Goal: Check status: Check status

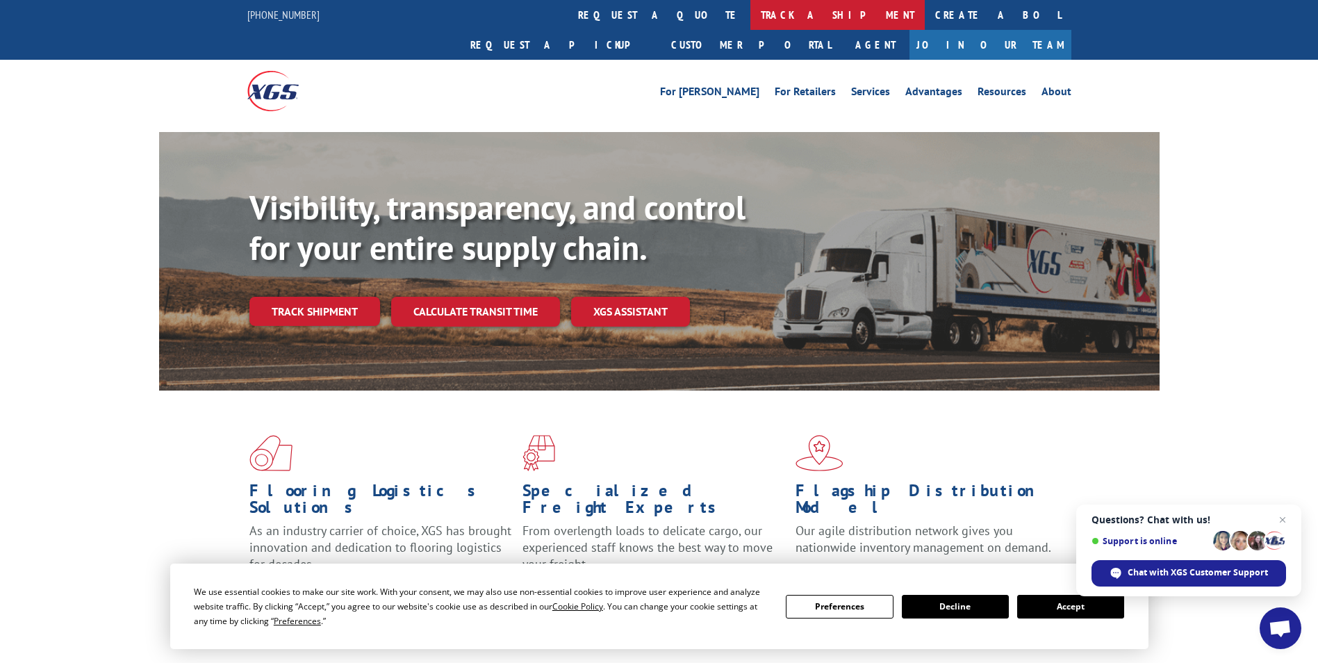
click at [750, 18] on link "track a shipment" at bounding box center [837, 15] width 174 height 30
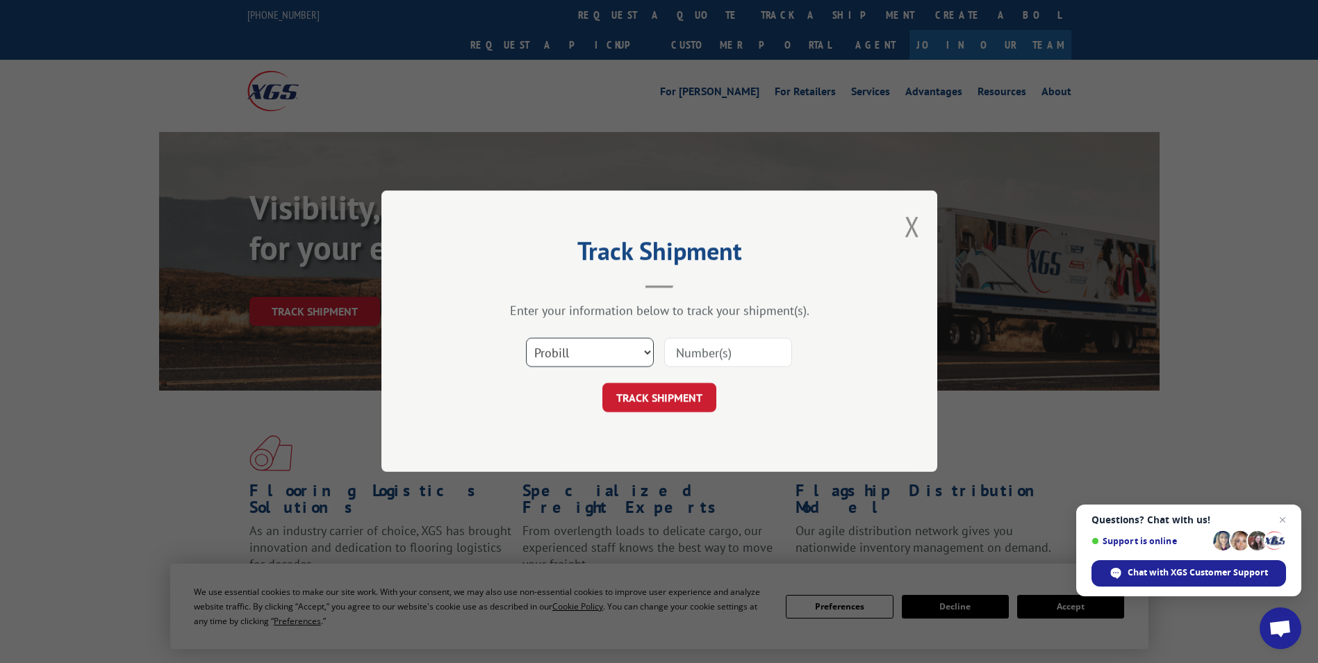
click at [644, 354] on select "Select category... Probill BOL PO" at bounding box center [590, 352] width 128 height 29
select select "po"
click at [526, 338] on select "Select category... Probill BOL PO" at bounding box center [590, 352] width 128 height 29
click at [575, 363] on select "Select category... Probill BOL PO" at bounding box center [590, 352] width 128 height 29
select select
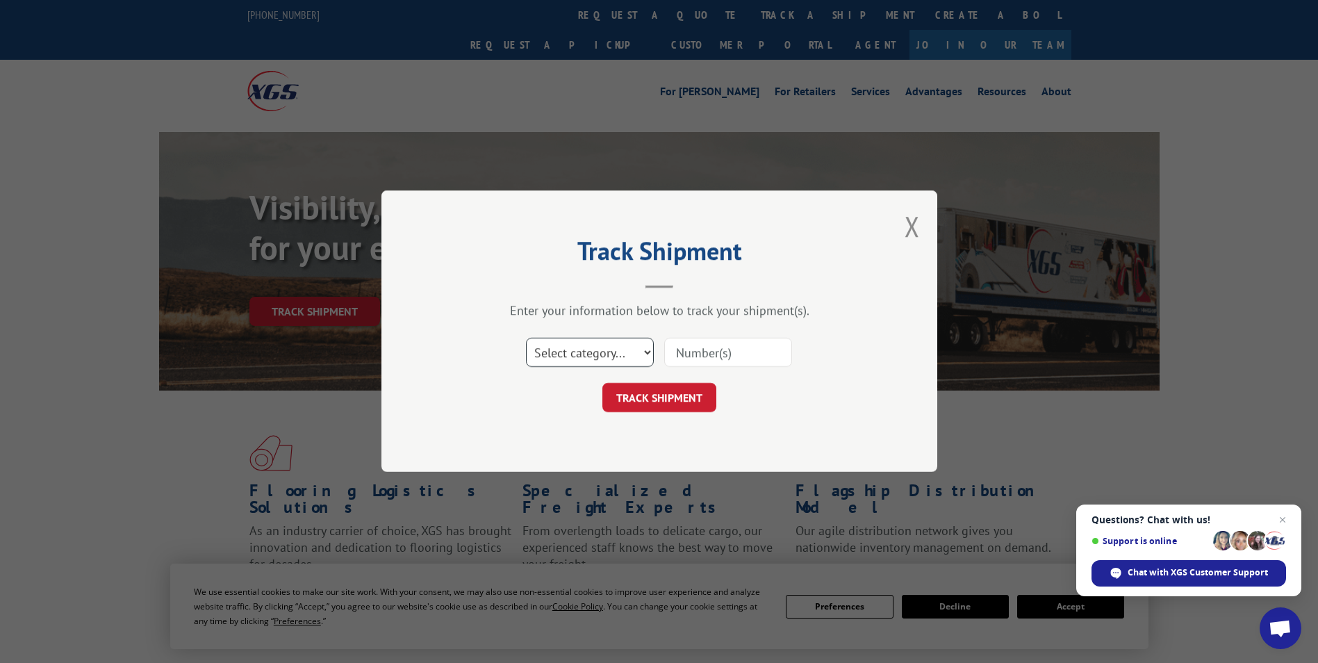
click at [526, 338] on select "Select category... Probill BOL PO" at bounding box center [590, 352] width 128 height 29
click at [685, 356] on input at bounding box center [728, 352] width 128 height 29
type input "17672448"
click at [684, 388] on button "TRACK SHIPMENT" at bounding box center [659, 397] width 114 height 29
drag, startPoint x: 684, startPoint y: 388, endPoint x: 620, endPoint y: 354, distance: 72.4
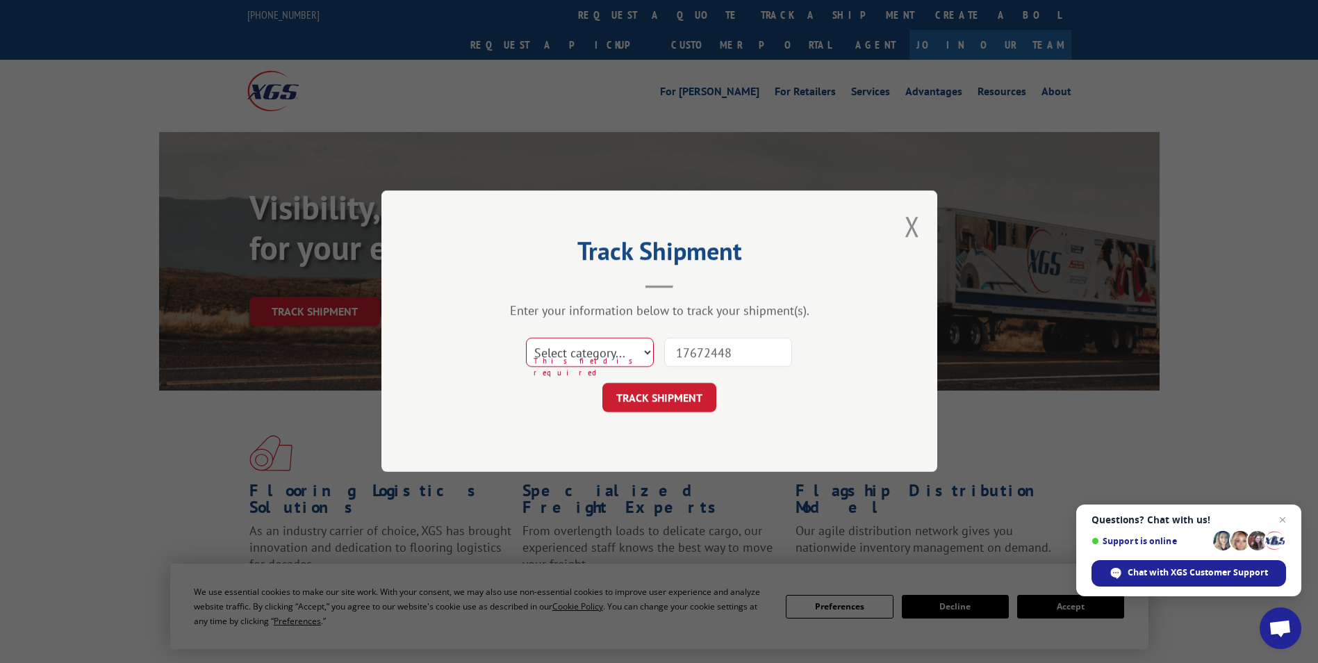
click at [620, 354] on select "Select category... Probill BOL PO" at bounding box center [590, 352] width 128 height 29
select select "po"
click at [526, 338] on select "Select category... Probill BOL PO" at bounding box center [590, 352] width 128 height 29
click at [654, 411] on button "TRACK SHIPMENT" at bounding box center [659, 397] width 114 height 29
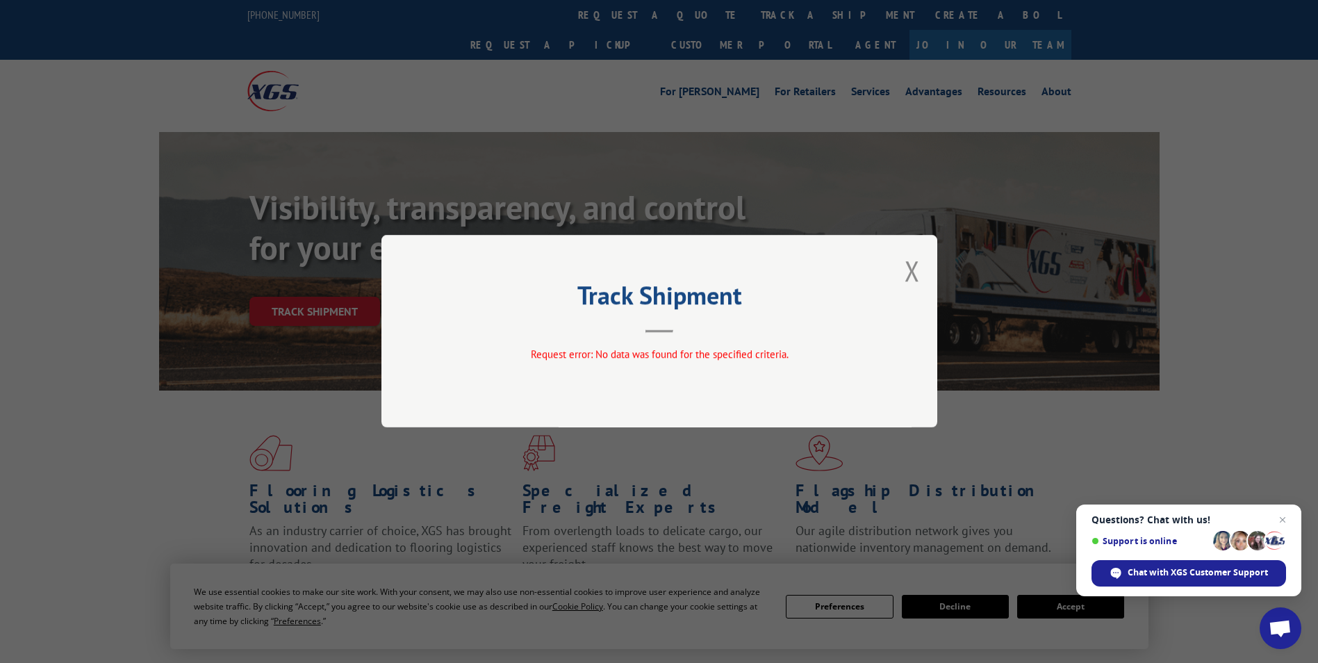
click at [665, 332] on hr at bounding box center [659, 332] width 28 height 3
click at [657, 329] on header "Track Shipment" at bounding box center [659, 308] width 417 height 47
click at [920, 269] on div "Track Shipment Request error: No data was found for the specified criteria." at bounding box center [659, 331] width 556 height 192
click at [925, 274] on div "Track Shipment Request error: No data was found for the specified criteria." at bounding box center [659, 331] width 556 height 192
click at [902, 267] on div "Track Shipment Request error: No data was found for the specified criteria." at bounding box center [659, 331] width 556 height 192
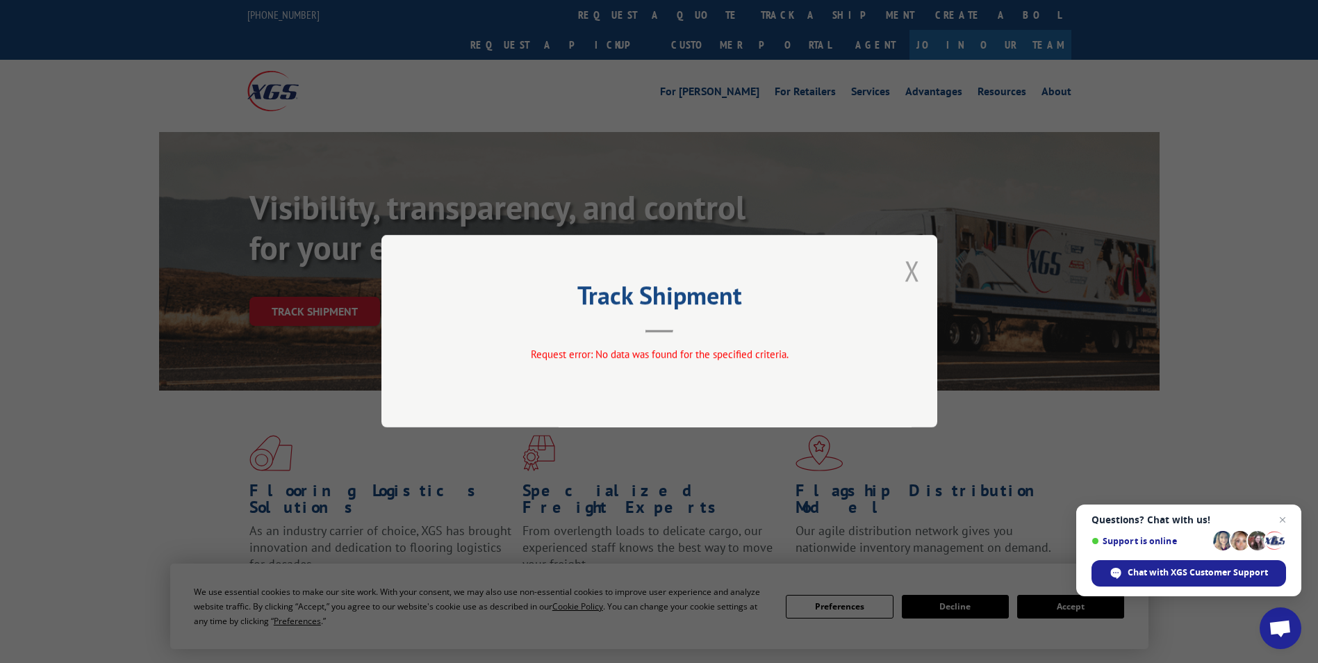
click at [909, 267] on button "Close modal" at bounding box center [911, 270] width 15 height 37
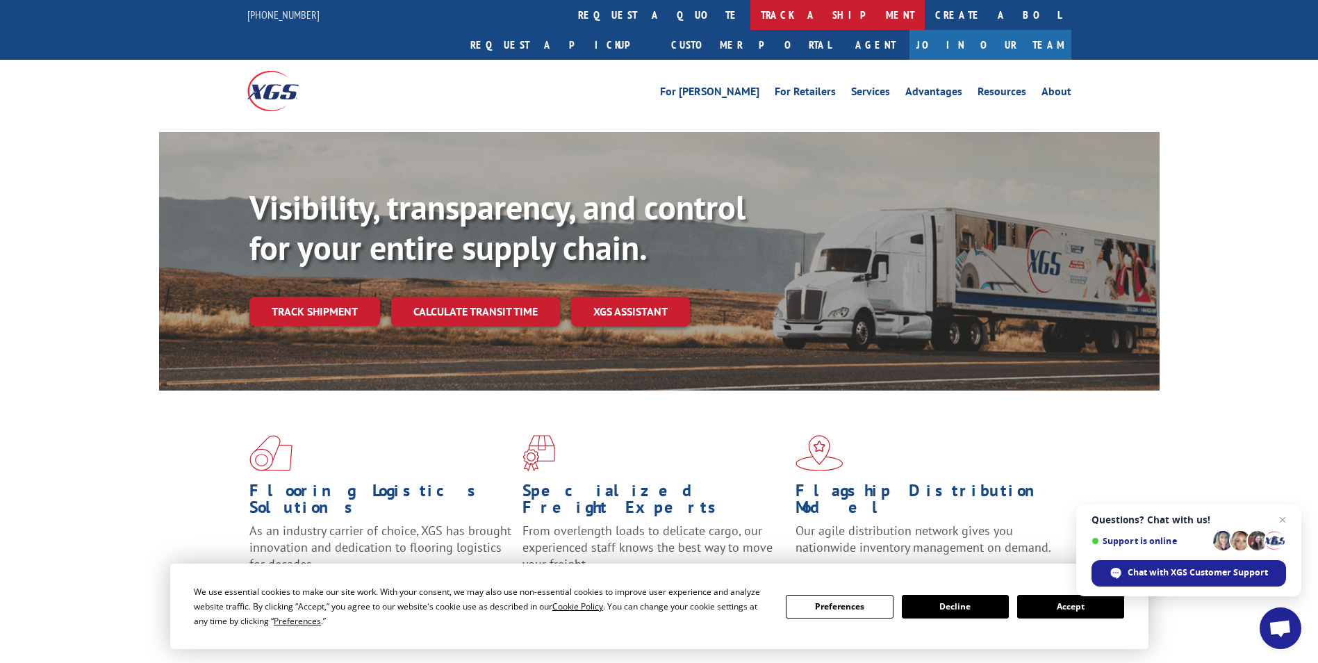
click at [750, 17] on link "track a shipment" at bounding box center [837, 15] width 174 height 30
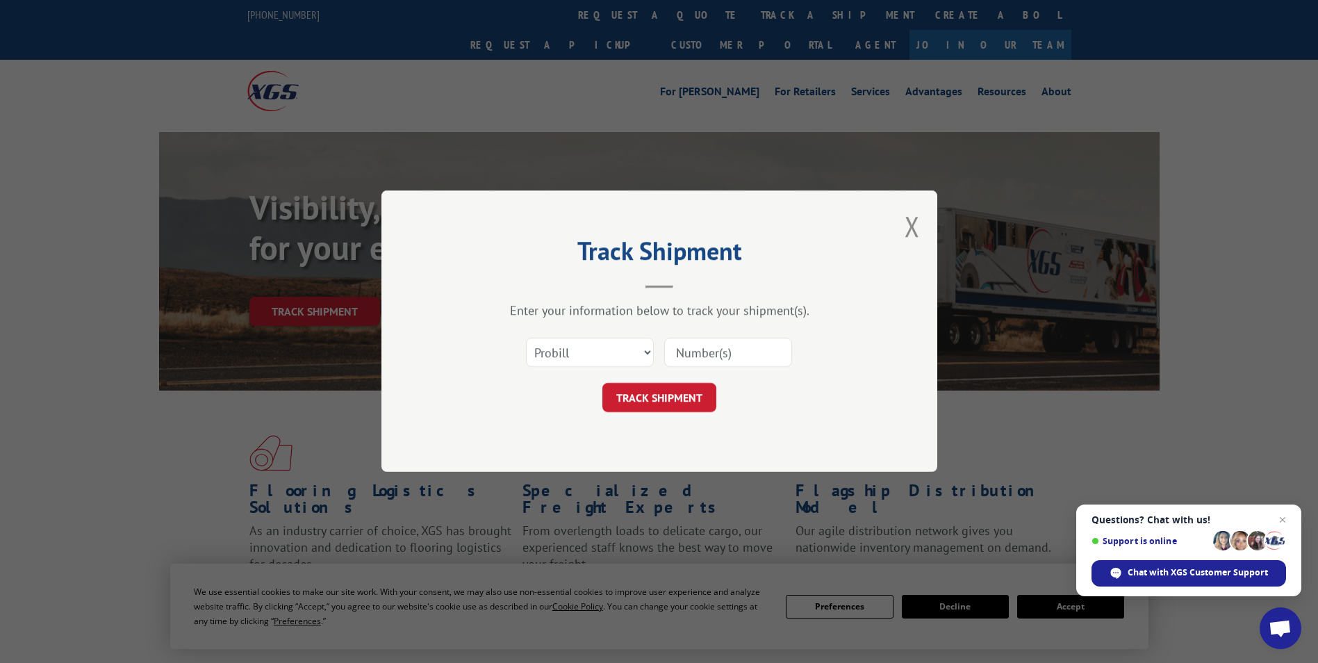
click at [701, 359] on input at bounding box center [728, 352] width 128 height 29
type input "17672448"
click at [688, 400] on button "TRACK SHIPMENT" at bounding box center [659, 397] width 114 height 29
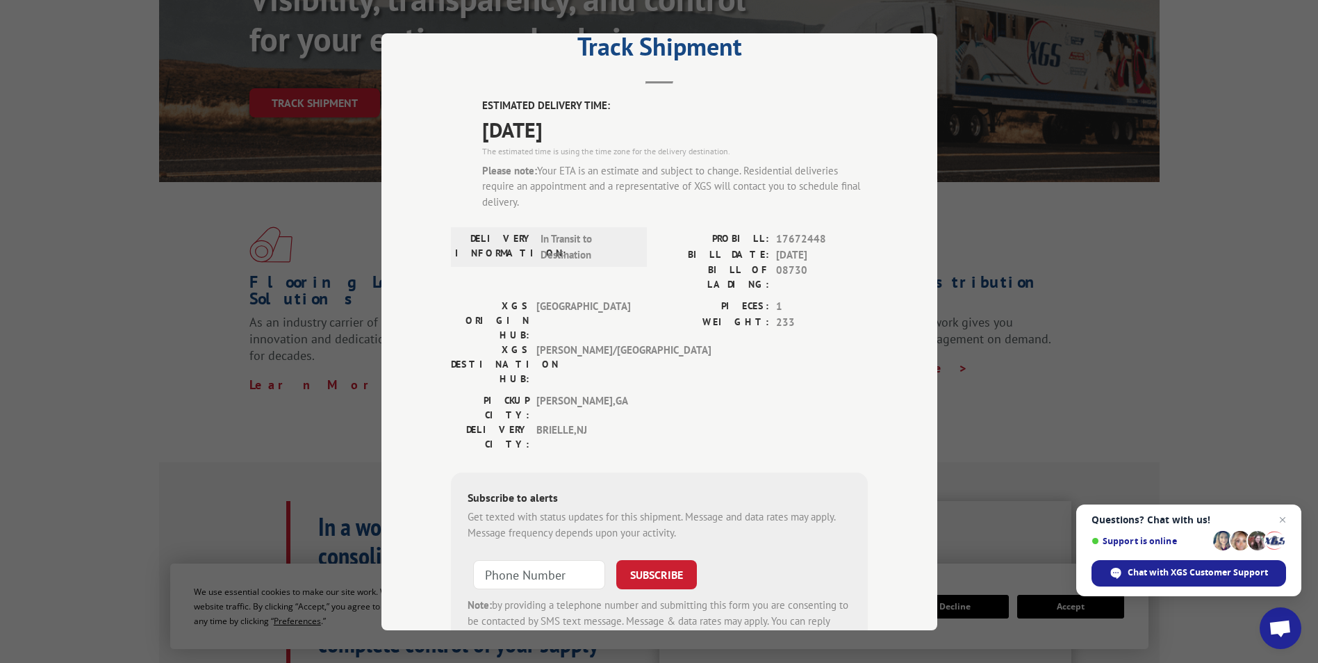
scroll to position [92, 0]
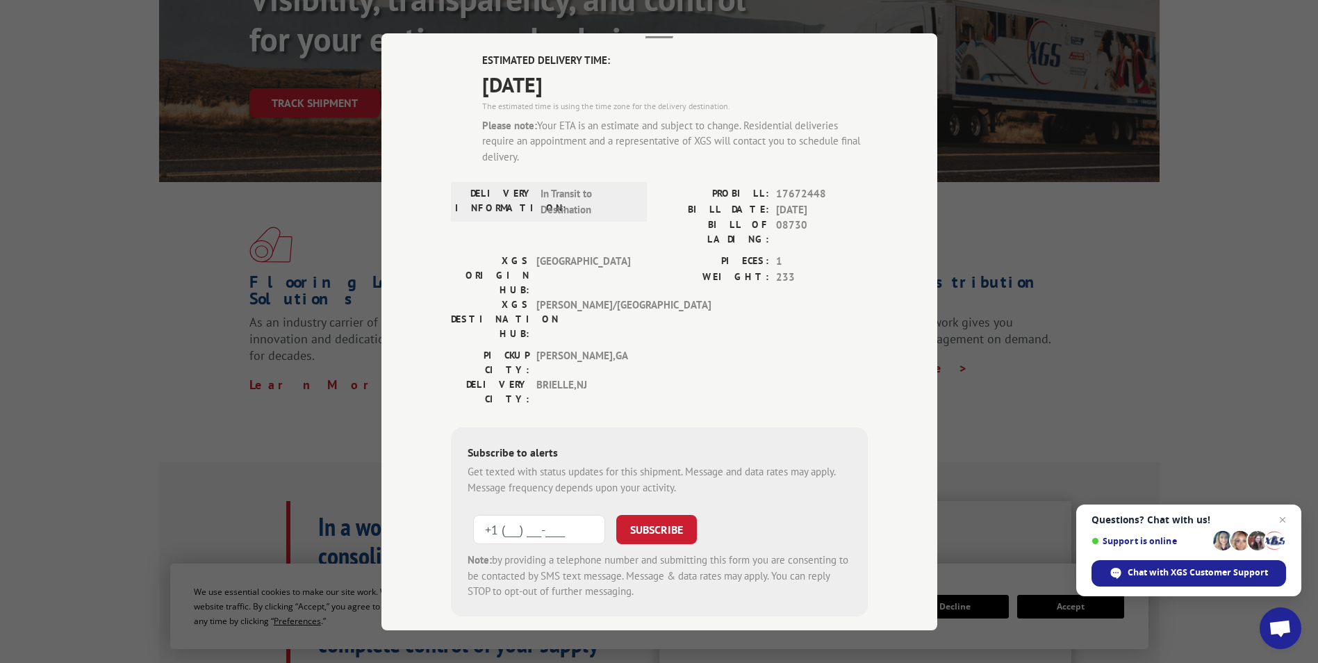
click at [486, 515] on input "+1 (___) ___-____" at bounding box center [539, 529] width 132 height 29
type input "[PHONE_NUMBER]"
click at [658, 515] on button "SUBSCRIBE" at bounding box center [656, 529] width 81 height 29
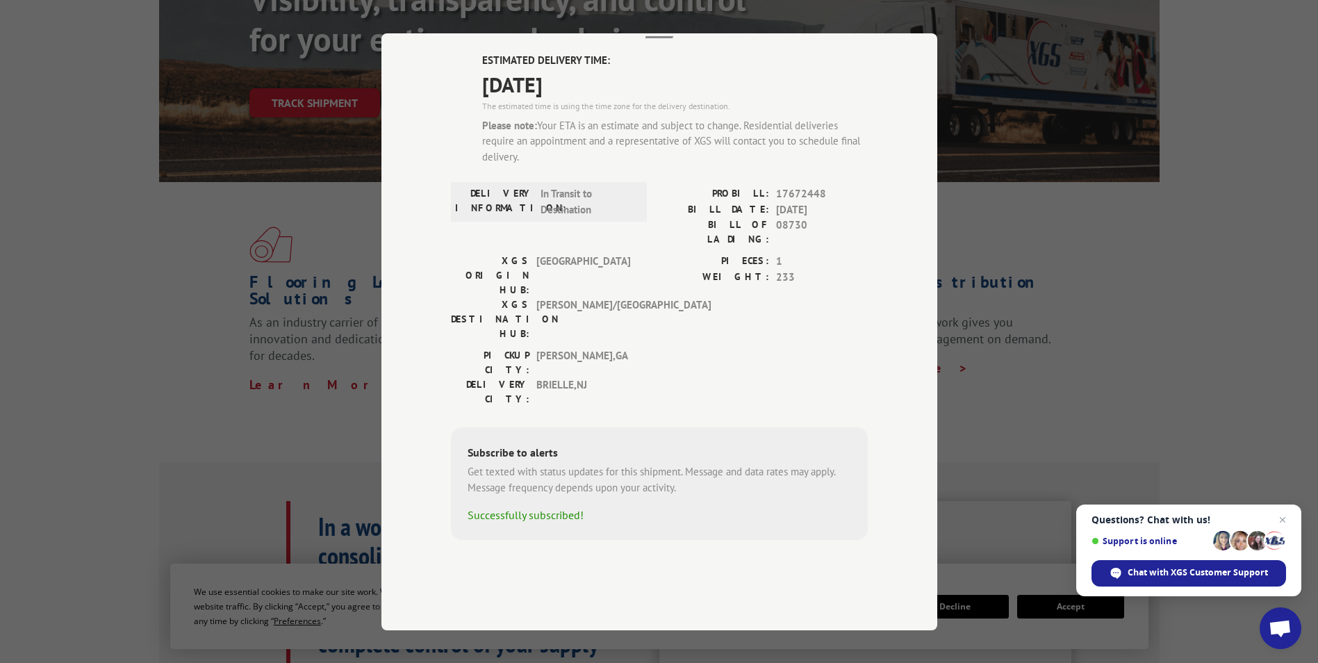
scroll to position [16, 0]
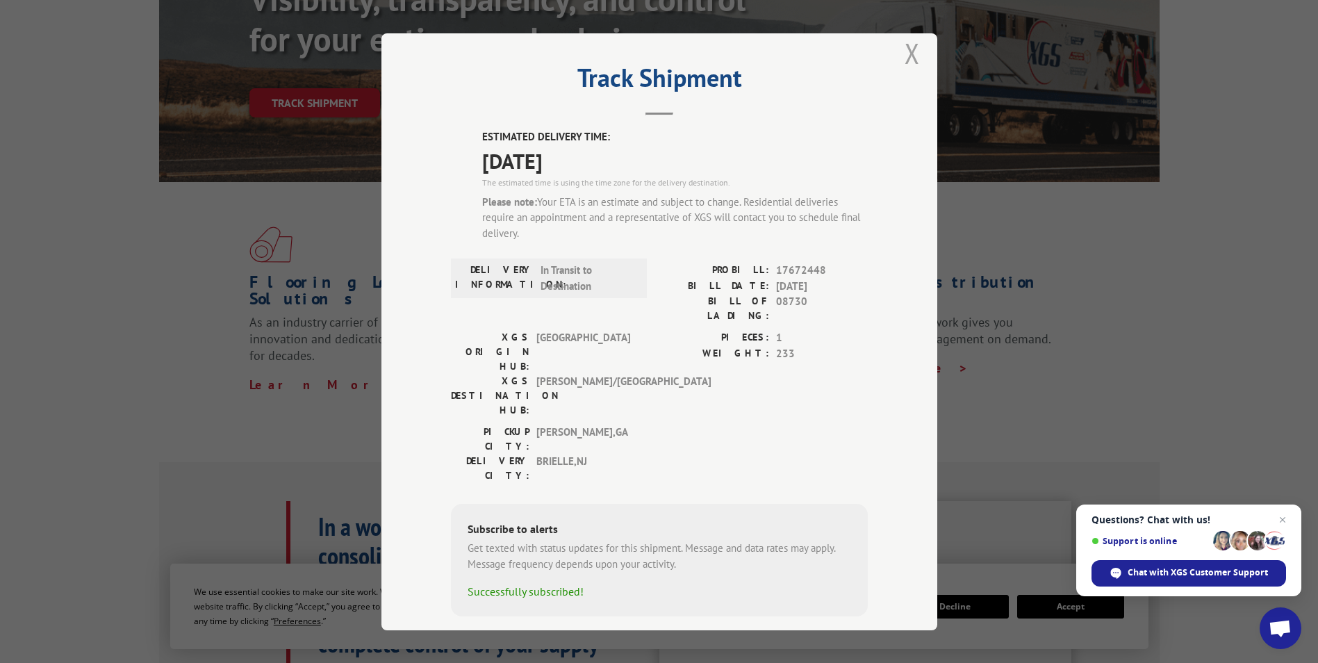
click at [908, 56] on button "Close modal" at bounding box center [911, 53] width 15 height 37
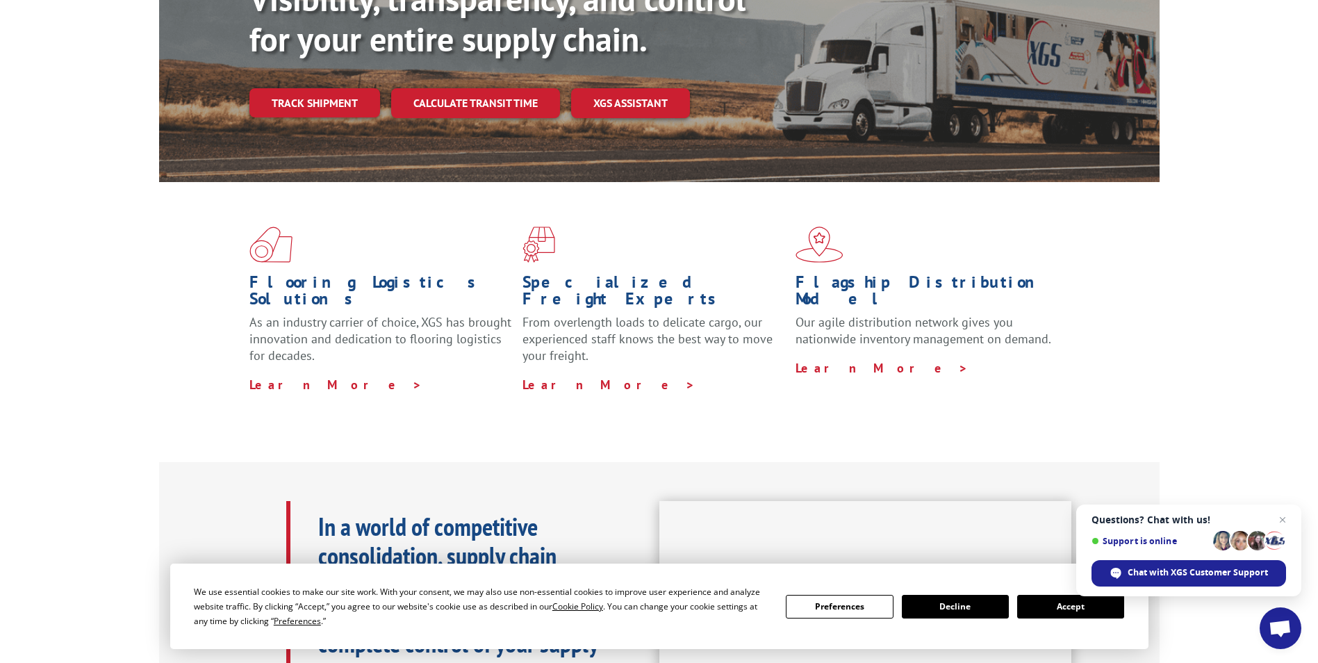
scroll to position [0, 0]
